Goal: Task Accomplishment & Management: Manage account settings

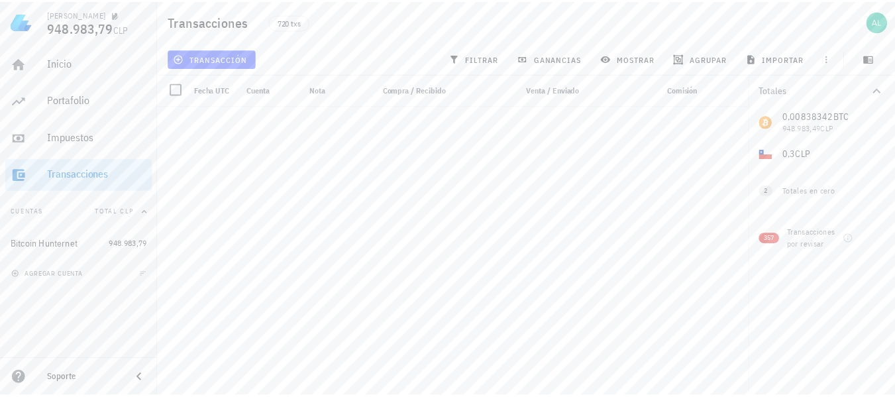
scroll to position [22411, 0]
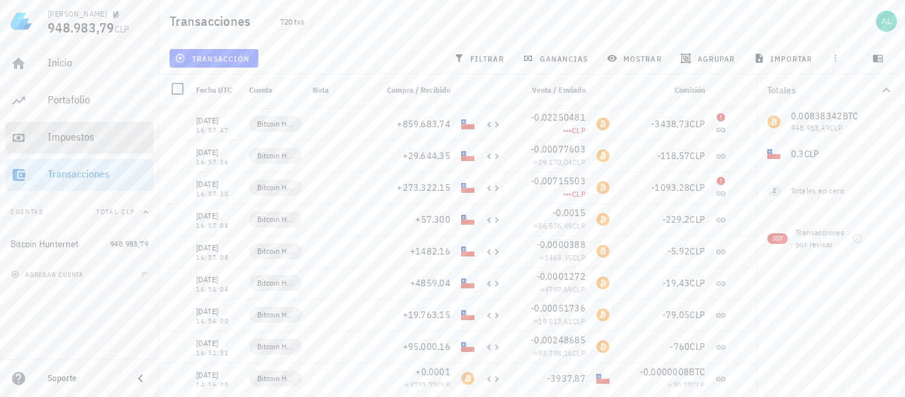
click at [102, 142] on div "Impuestos" at bounding box center [98, 136] width 101 height 13
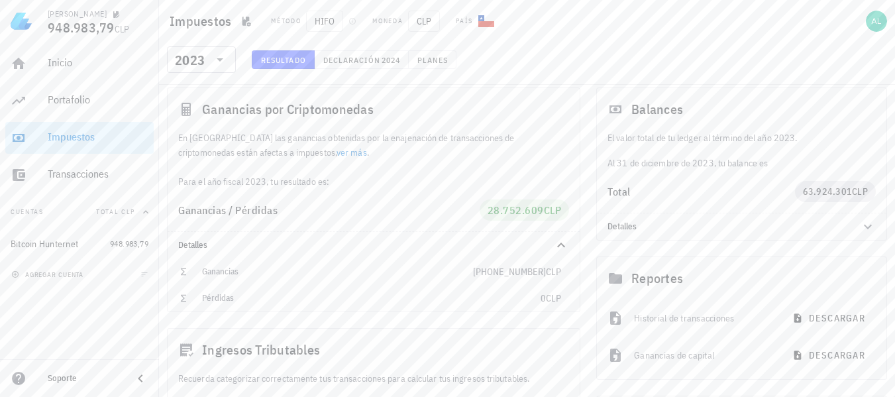
click at [336, 152] on link "ver más" at bounding box center [351, 152] width 30 height 12
click at [370, 60] on span "Declaración" at bounding box center [352, 60] width 58 height 10
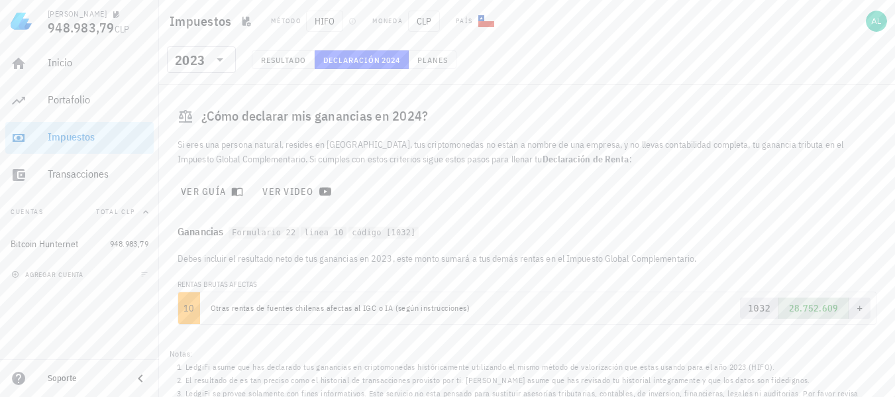
scroll to position [61, 0]
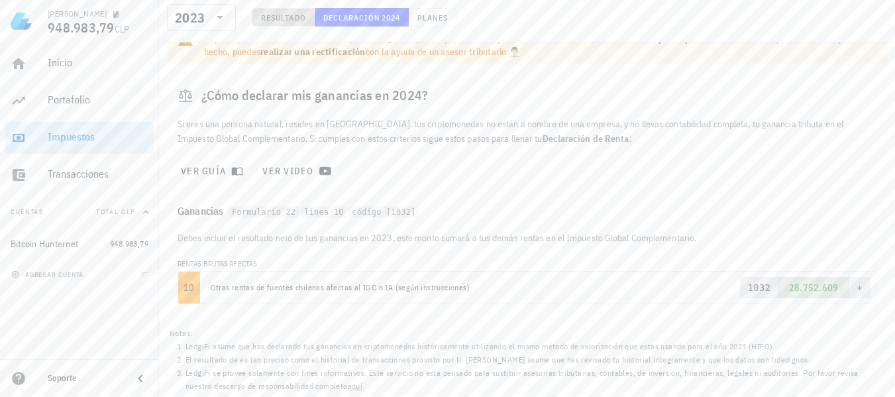
click at [291, 16] on span "Resultado" at bounding box center [283, 18] width 46 height 10
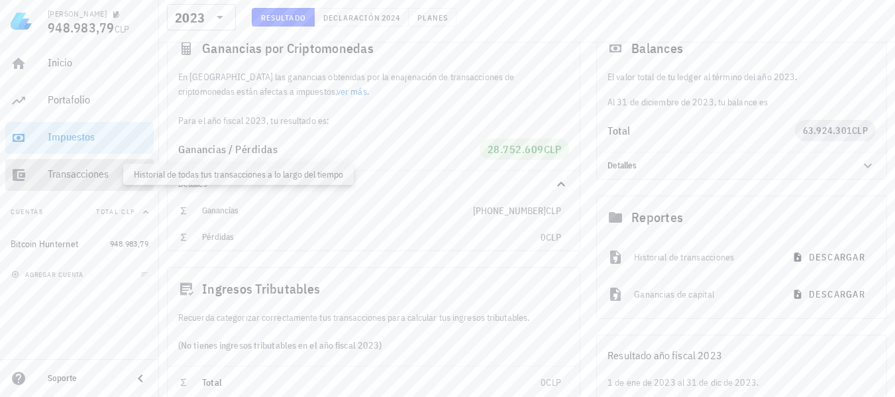
click at [72, 176] on div "Transacciones" at bounding box center [98, 174] width 101 height 13
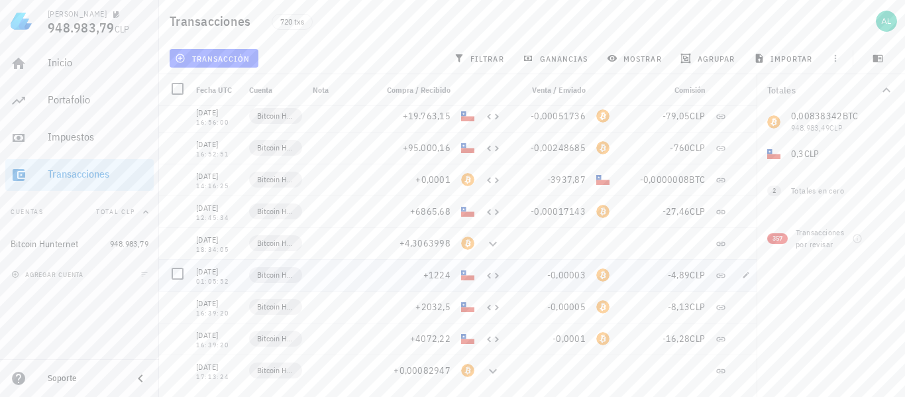
scroll to position [22543, 0]
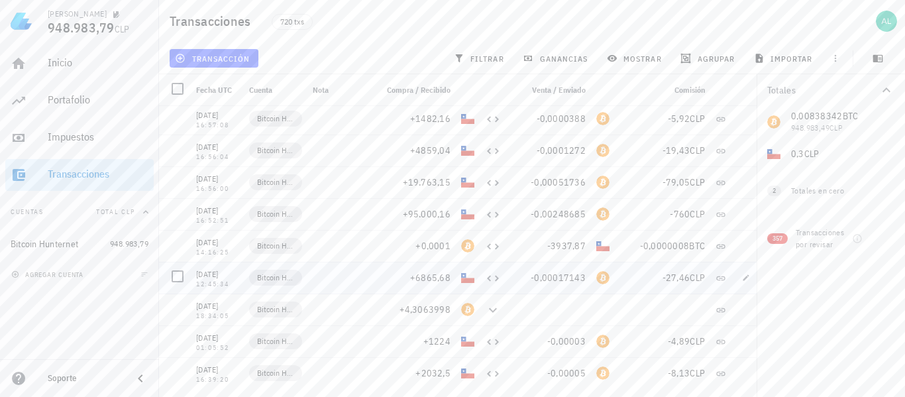
click at [602, 278] on div "BTC-icon" at bounding box center [602, 277] width 13 height 13
click at [581, 288] on div "-0,00017143" at bounding box center [548, 278] width 85 height 32
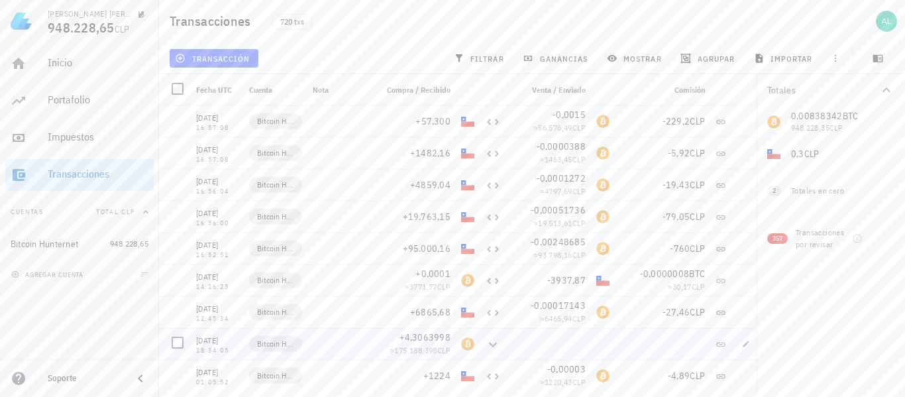
scroll to position [22477, 0]
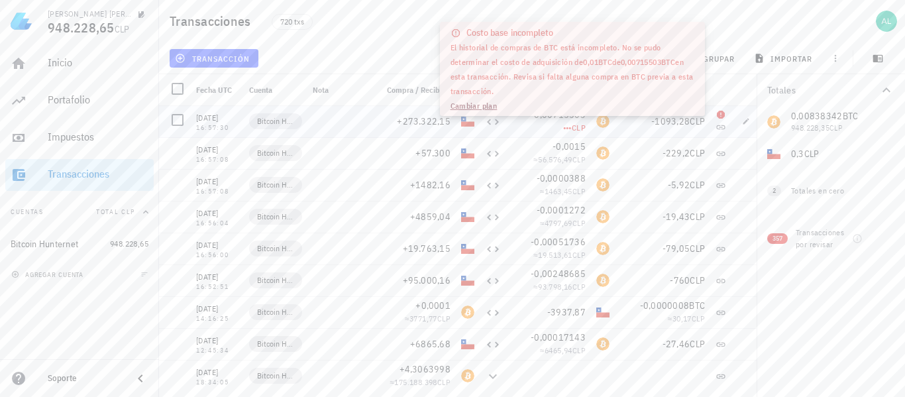
click at [580, 127] on span "CLP" at bounding box center [579, 128] width 14 height 10
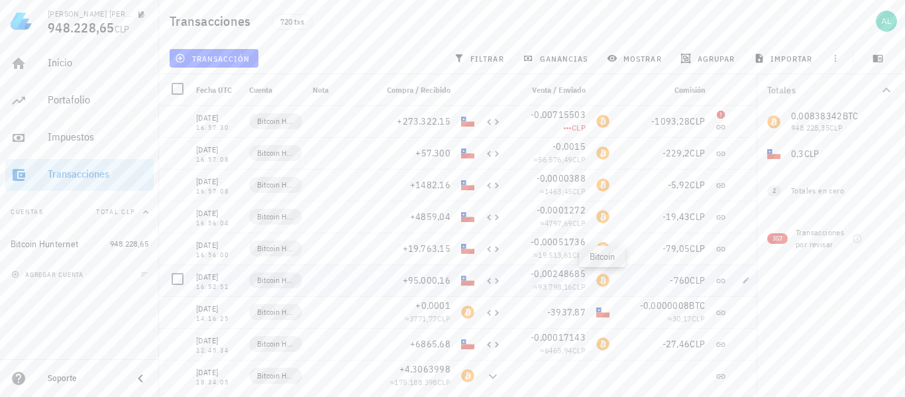
click at [602, 281] on div "BTC-icon" at bounding box center [602, 280] width 13 height 13
click at [580, 287] on span "CLP" at bounding box center [578, 286] width 13 height 10
click at [742, 281] on icon "button" at bounding box center [746, 280] width 8 height 8
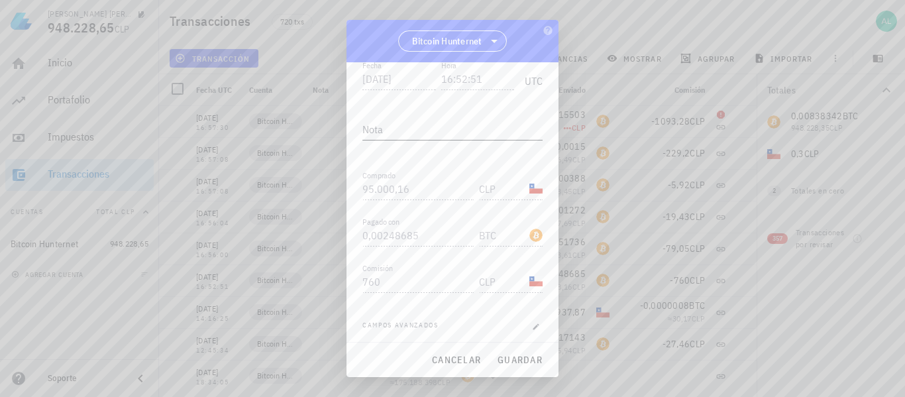
scroll to position [209, 0]
click at [457, 360] on span "cancelar" at bounding box center [456, 360] width 50 height 12
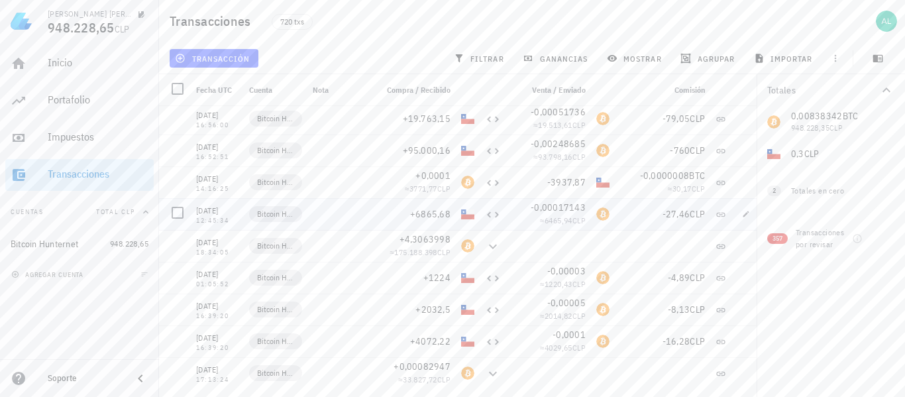
scroll to position [22610, 0]
click at [578, 373] on div at bounding box center [548, 370] width 85 height 32
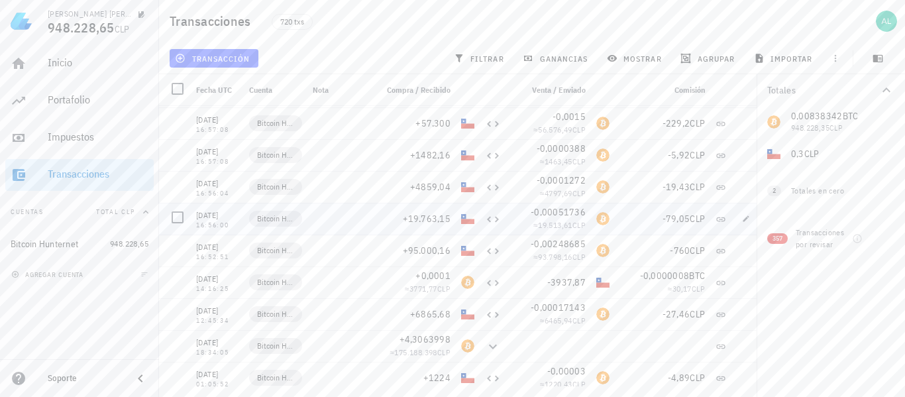
scroll to position [22477, 0]
